Goal: Task Accomplishment & Management: Manage account settings

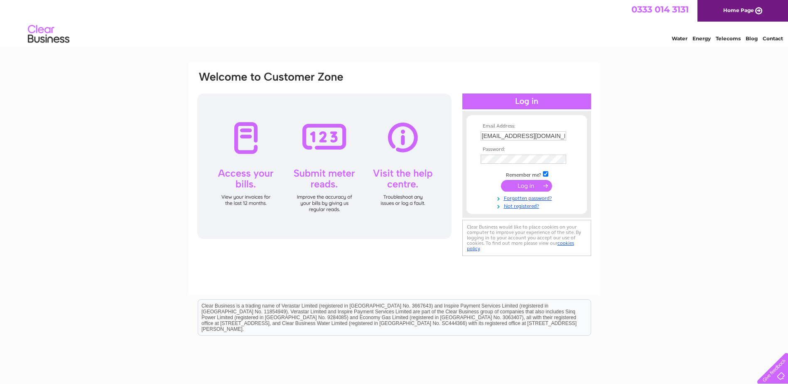
drag, startPoint x: 520, startPoint y: 184, endPoint x: 306, endPoint y: 186, distance: 213.8
click at [520, 184] on input "submit" at bounding box center [526, 186] width 51 height 12
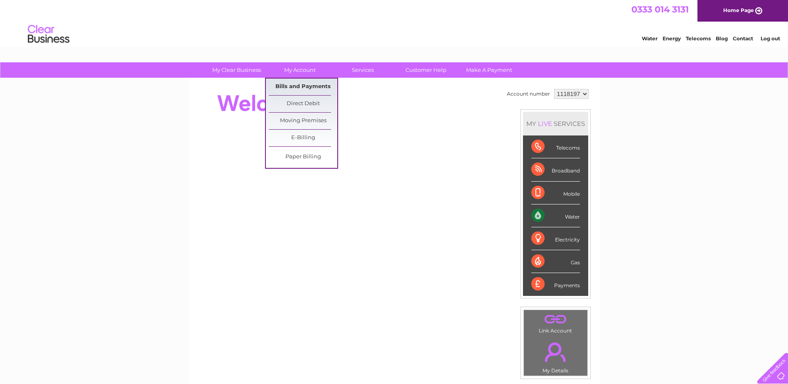
click at [301, 81] on link "Bills and Payments" at bounding box center [303, 86] width 69 height 17
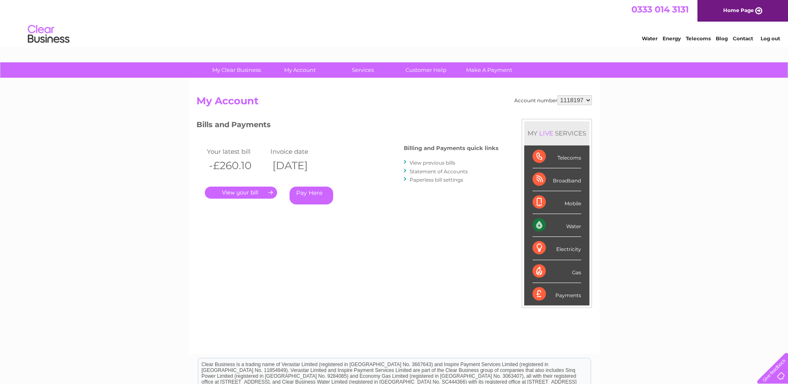
click at [62, 212] on div "My Clear Business Login Details My Details My Preferences Link Account My Accou…" at bounding box center [394, 278] width 788 height 433
click at [250, 193] on link "." at bounding box center [241, 192] width 72 height 12
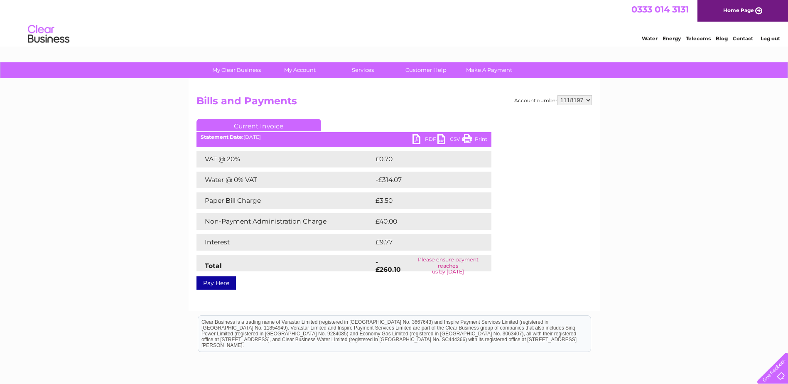
click at [167, 197] on div "My Clear Business Login Details My Details My Preferences Link Account My Accou…" at bounding box center [394, 257] width 788 height 391
click at [429, 139] on link "PDF" at bounding box center [424, 140] width 25 height 12
